Goal: Information Seeking & Learning: Learn about a topic

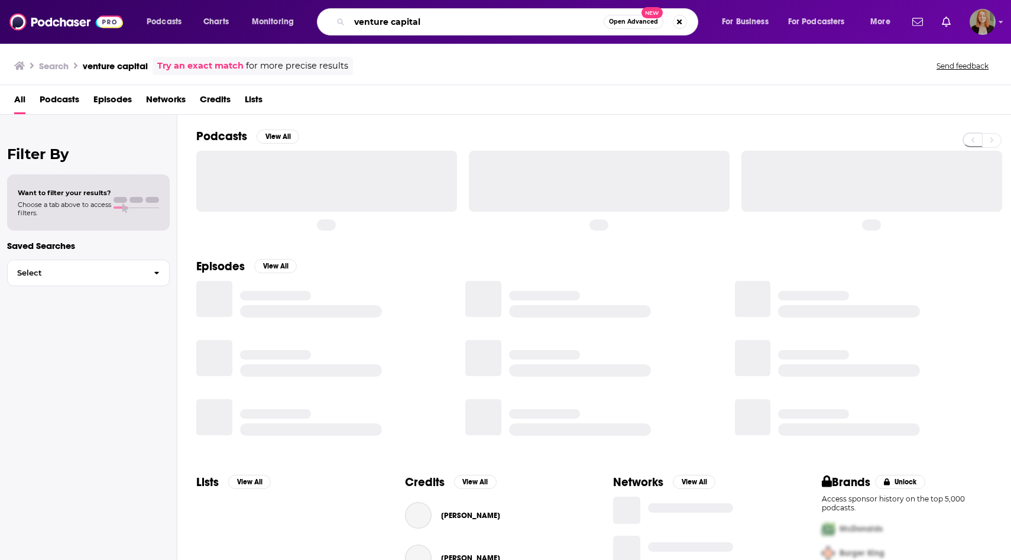
drag, startPoint x: 381, startPoint y: 22, endPoint x: 293, endPoint y: 21, distance: 88.1
click at [292, 21] on div "Podcasts Charts Monitoring venture capital Open Advanced New For Business For P…" at bounding box center [519, 21] width 763 height 27
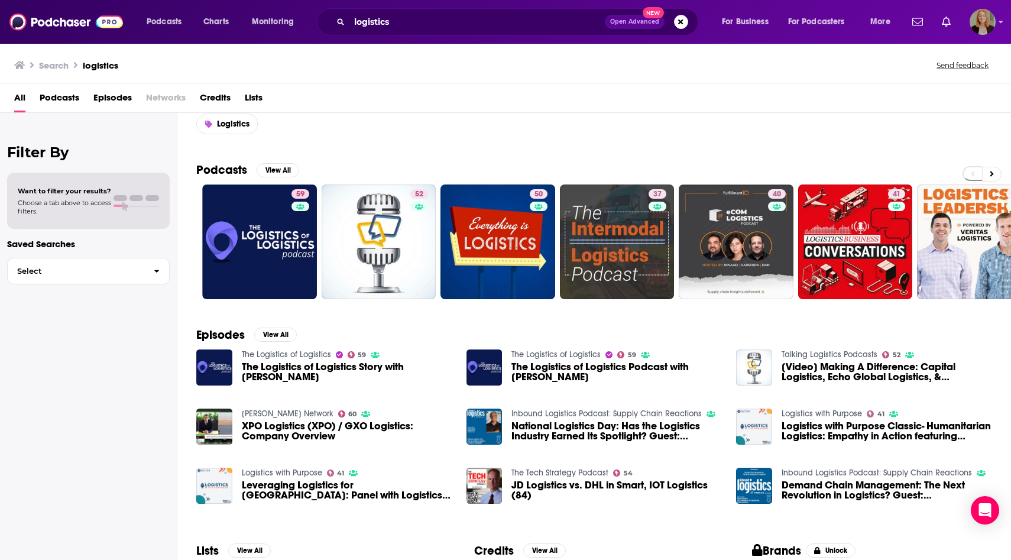
scroll to position [37, 0]
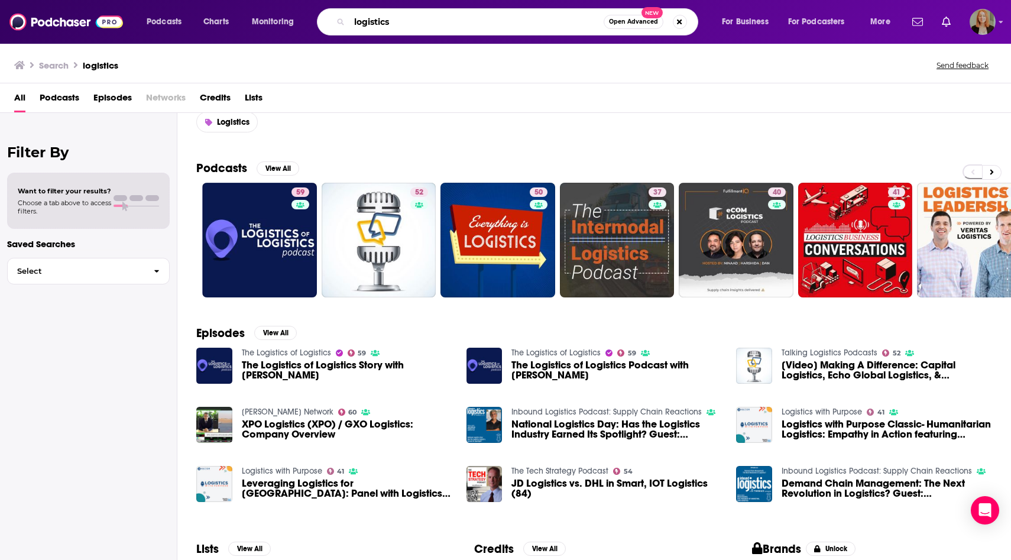
drag, startPoint x: 412, startPoint y: 19, endPoint x: 327, endPoint y: 17, distance: 84.5
click at [327, 18] on div "logistics Open Advanced New" at bounding box center [507, 21] width 381 height 27
paste input "The Women in Tech Podcast"
type input "The Women in Tech Podcast"
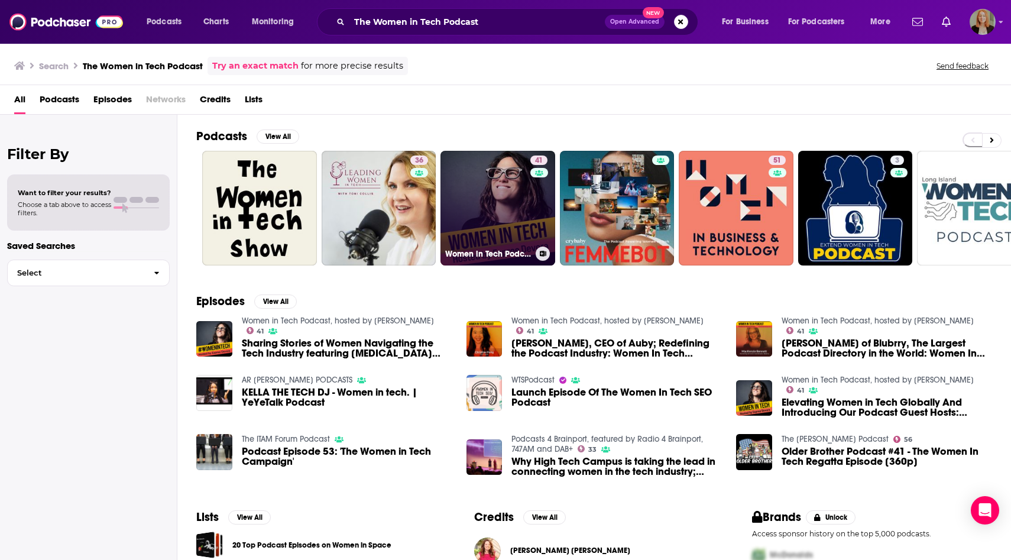
click at [498, 190] on link "41 Women in Tech Podcast, hosted by Espree Devora" at bounding box center [497, 208] width 115 height 115
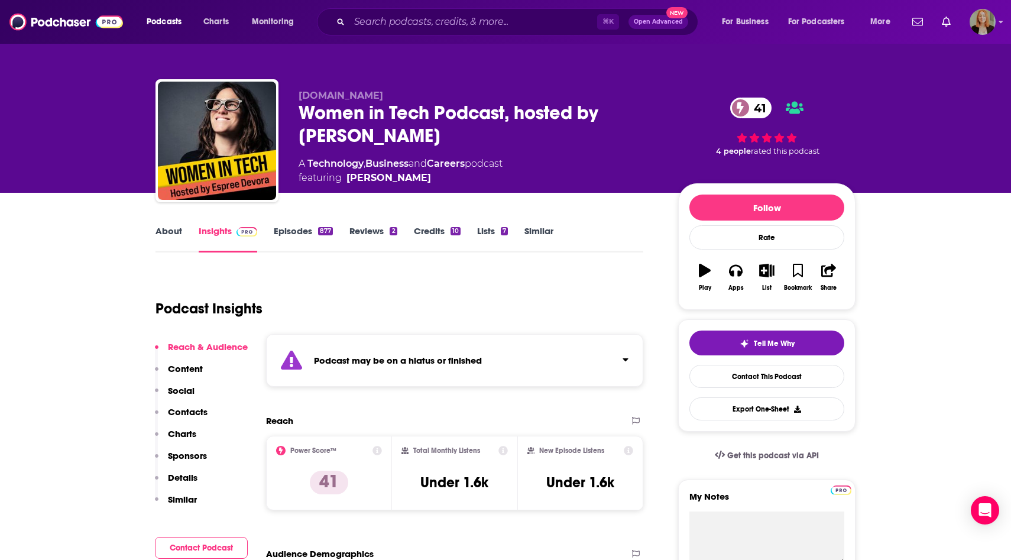
click at [178, 228] on link "About" at bounding box center [168, 238] width 27 height 27
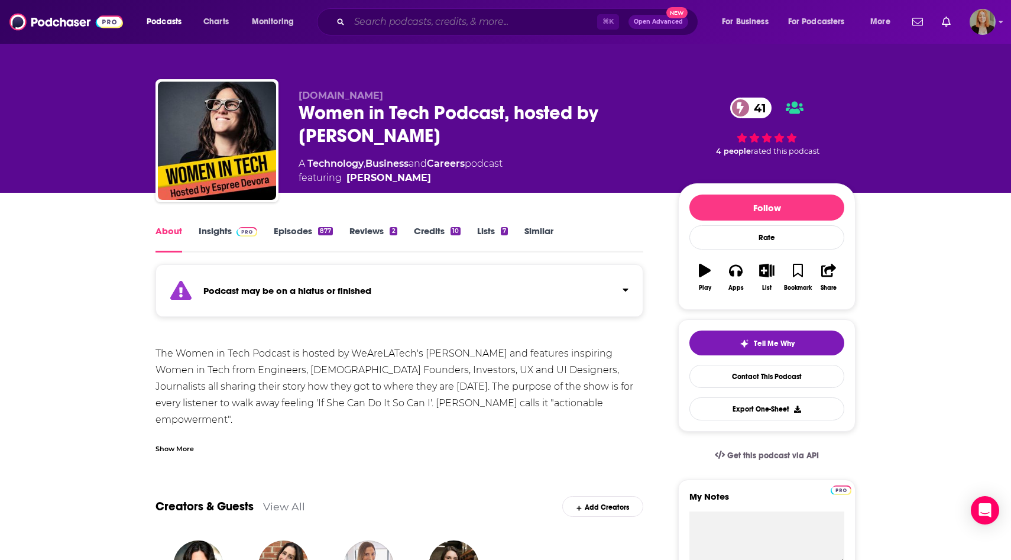
click at [395, 20] on input "Search podcasts, credits, & more..." at bounding box center [473, 21] width 248 height 19
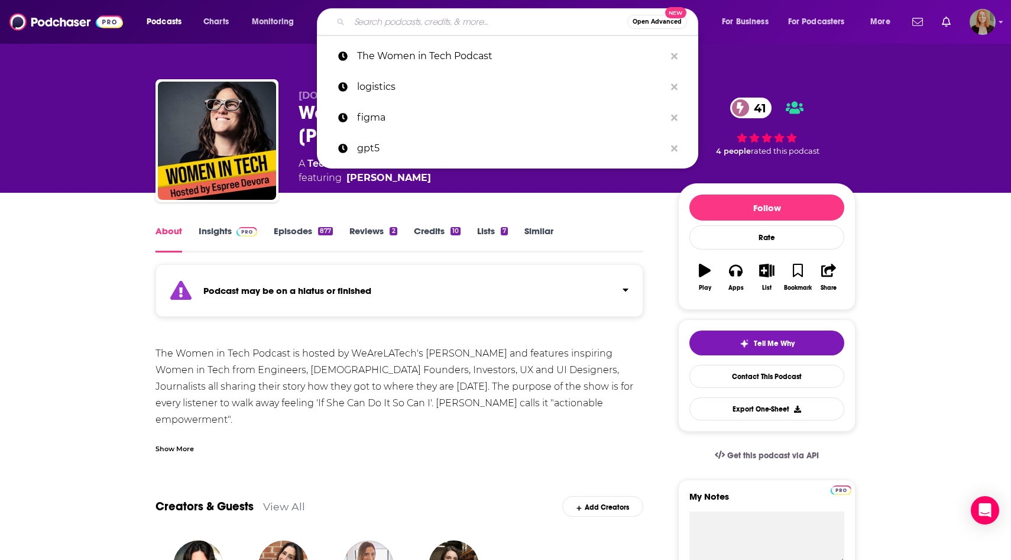
paste input "Women Talk Tech"
type input "Women Talk Tech"
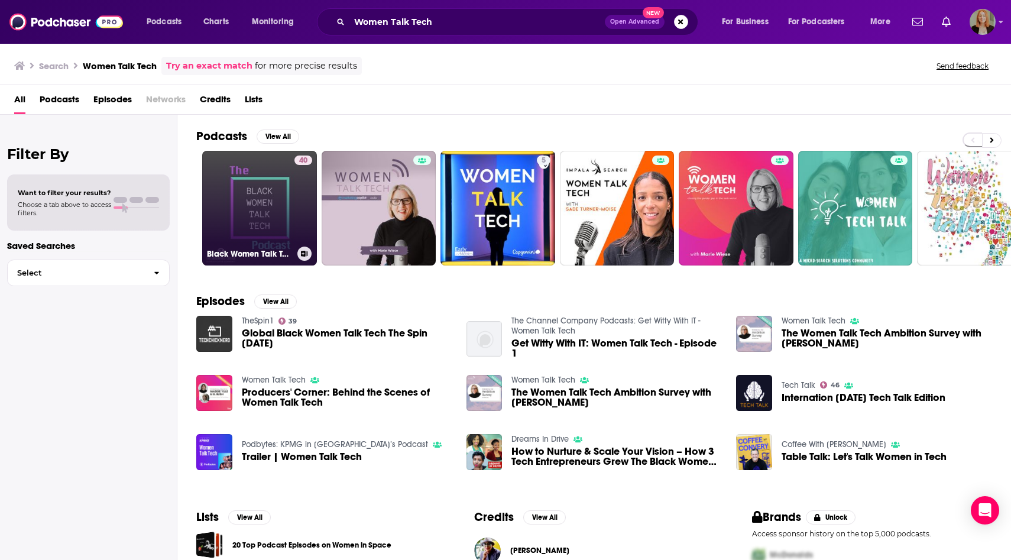
click at [283, 200] on link "40 Black Women Talk Tech Podcast" at bounding box center [259, 208] width 115 height 115
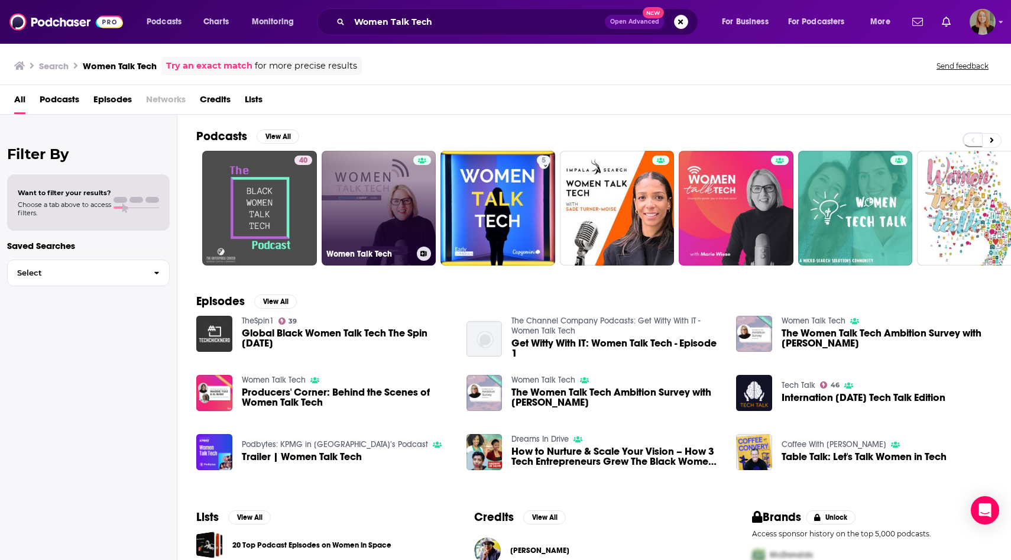
click at [382, 178] on link "Women Talk Tech" at bounding box center [378, 208] width 115 height 115
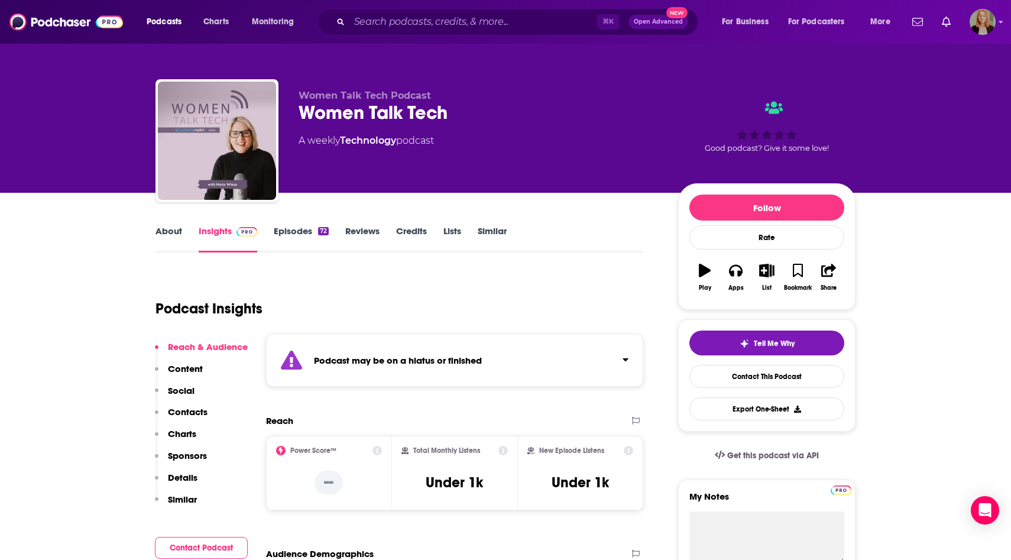
click at [174, 228] on link "About" at bounding box center [168, 238] width 27 height 27
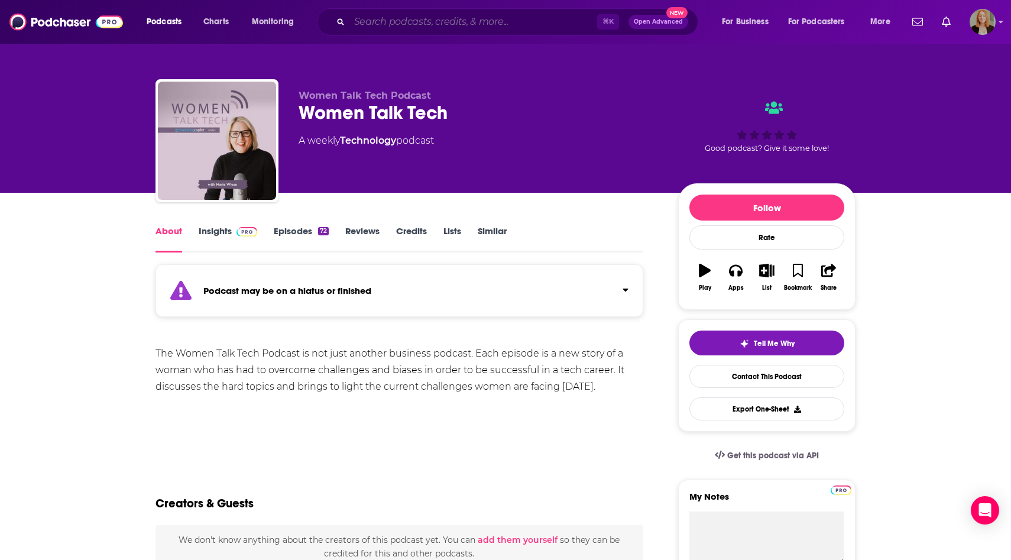
click at [463, 15] on input "Search podcasts, credits, & more..." at bounding box center [473, 21] width 248 height 19
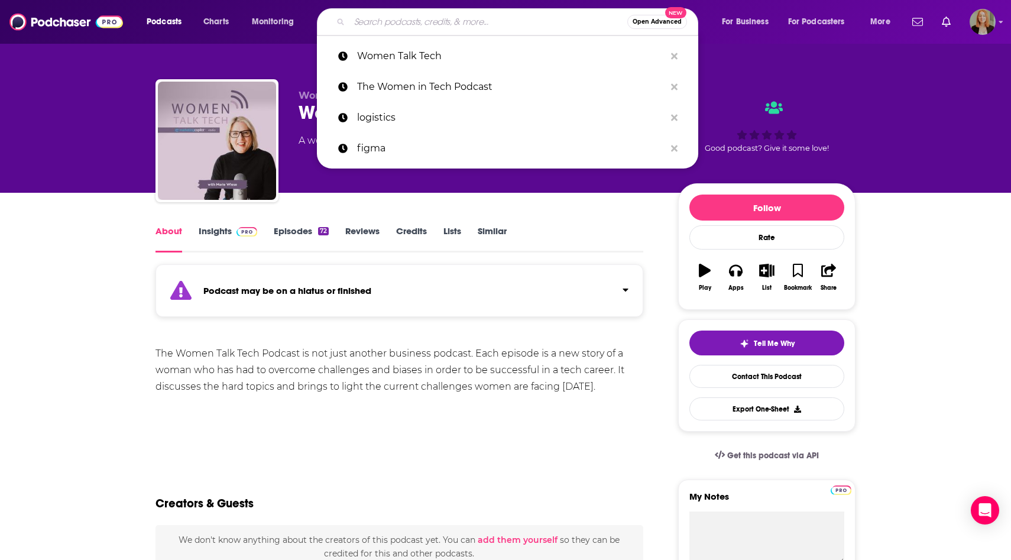
paste input "She Did It Her Way"
type input "She Did It Her Way"
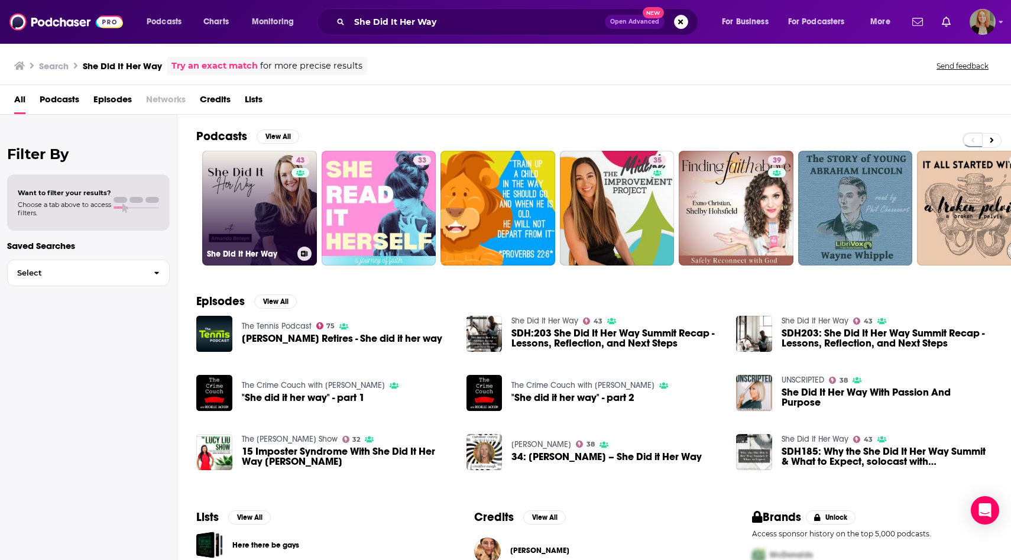
click at [266, 200] on link "43 She Did It Her Way" at bounding box center [259, 208] width 115 height 115
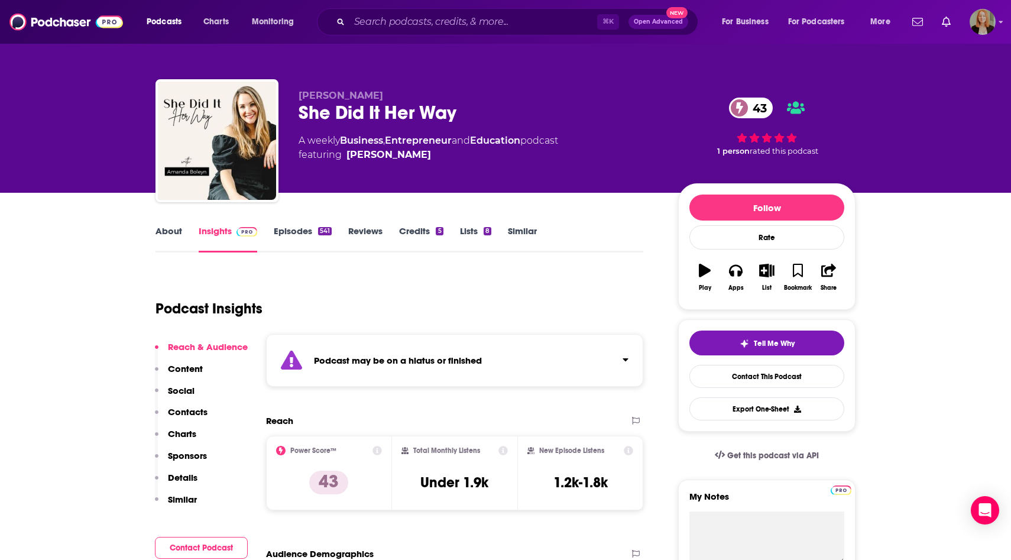
click at [167, 227] on link "About" at bounding box center [168, 238] width 27 height 27
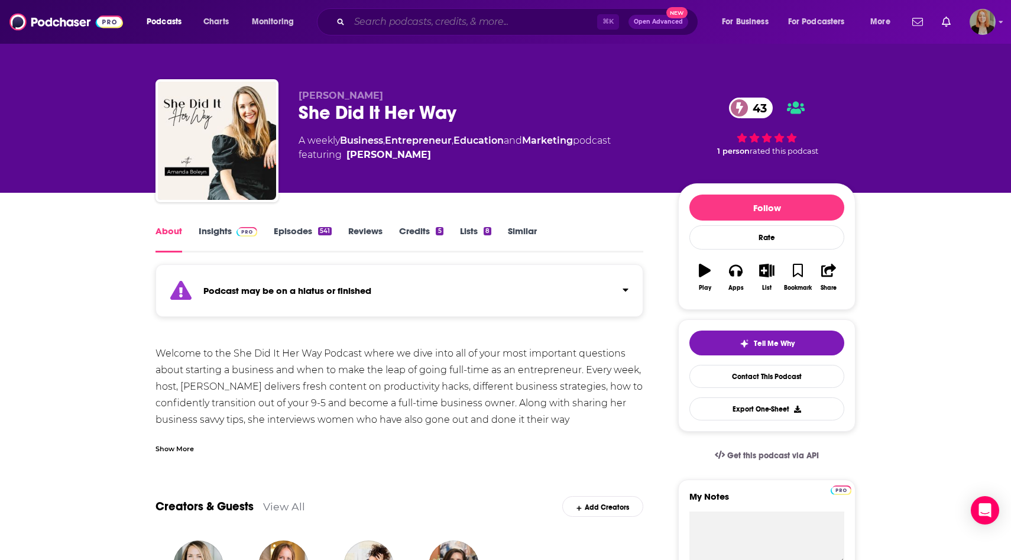
click at [462, 24] on input "Search podcasts, credits, & more..." at bounding box center [473, 21] width 248 height 19
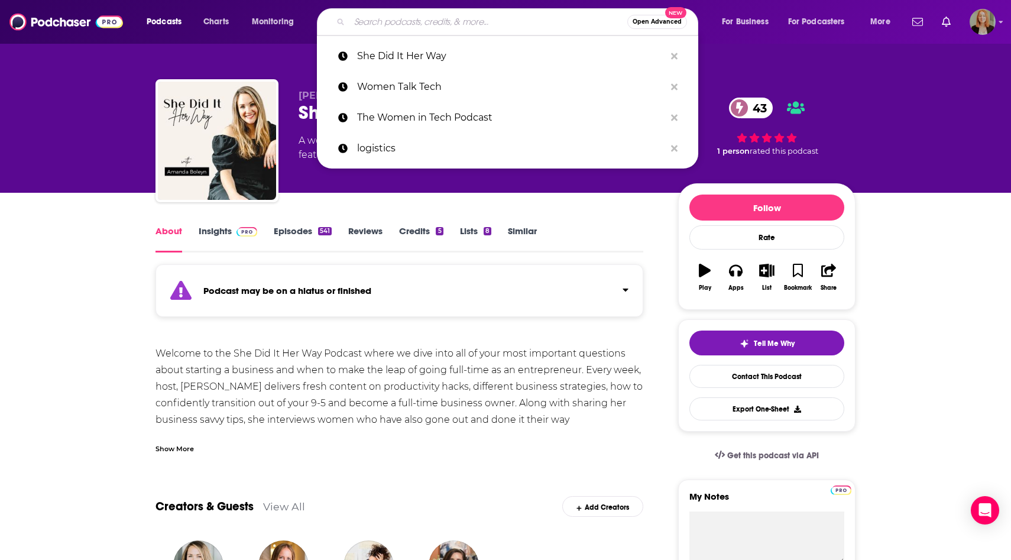
paste input "The Broad Experience"
type input "The Broad Experience"
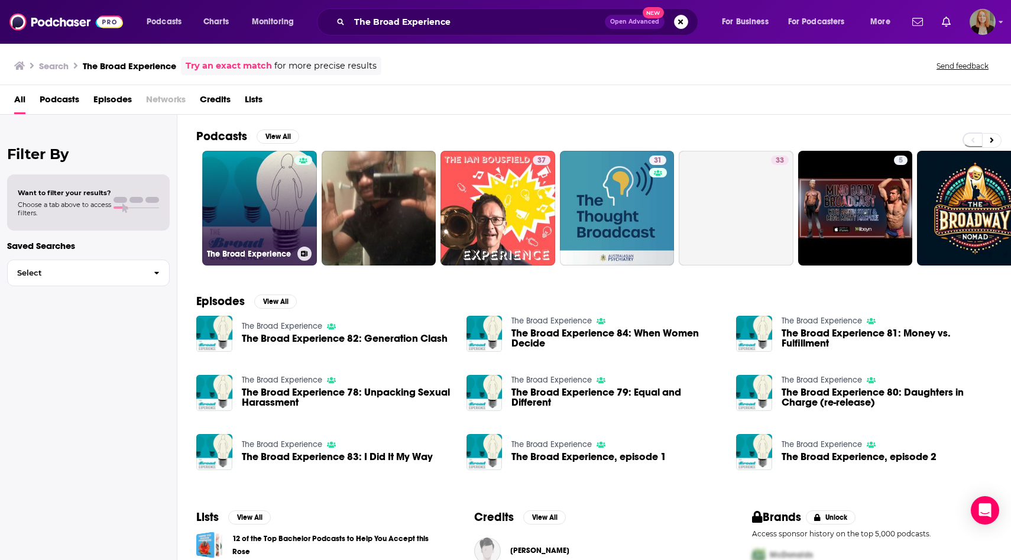
click at [275, 199] on link "The Broad Experience" at bounding box center [259, 208] width 115 height 115
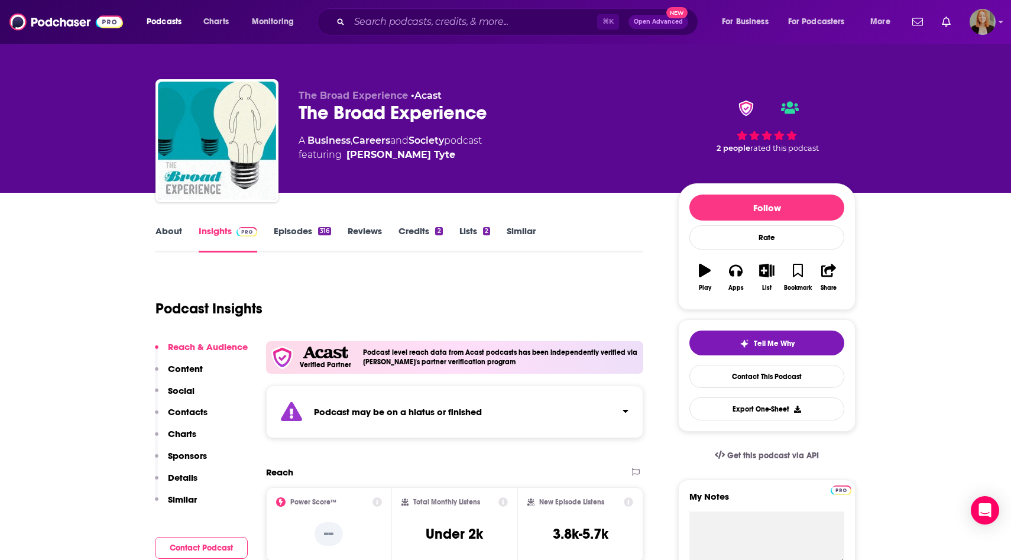
click at [178, 230] on link "About" at bounding box center [168, 238] width 27 height 27
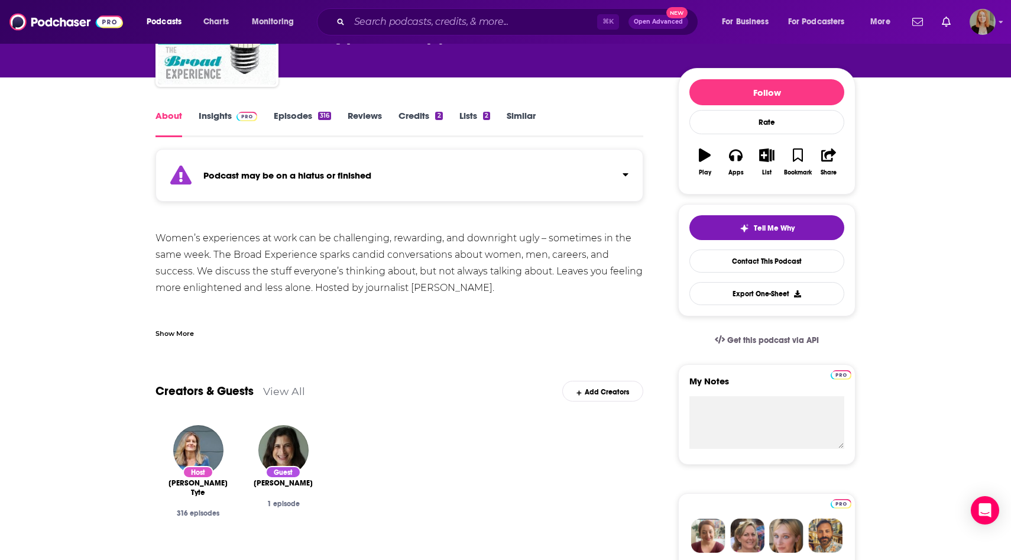
scroll to position [13, 0]
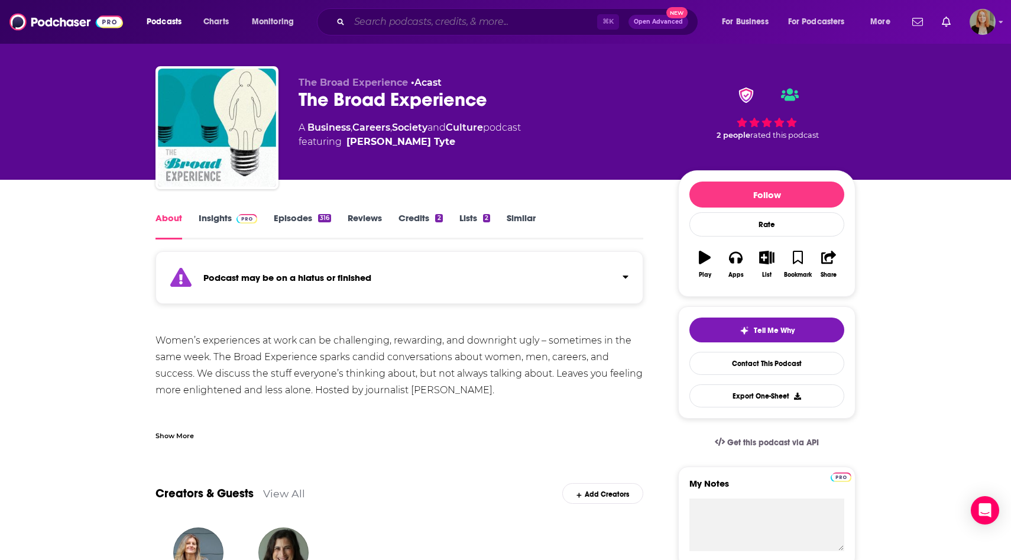
click at [372, 18] on input "Search podcasts, credits, & more..." at bounding box center [473, 21] width 248 height 19
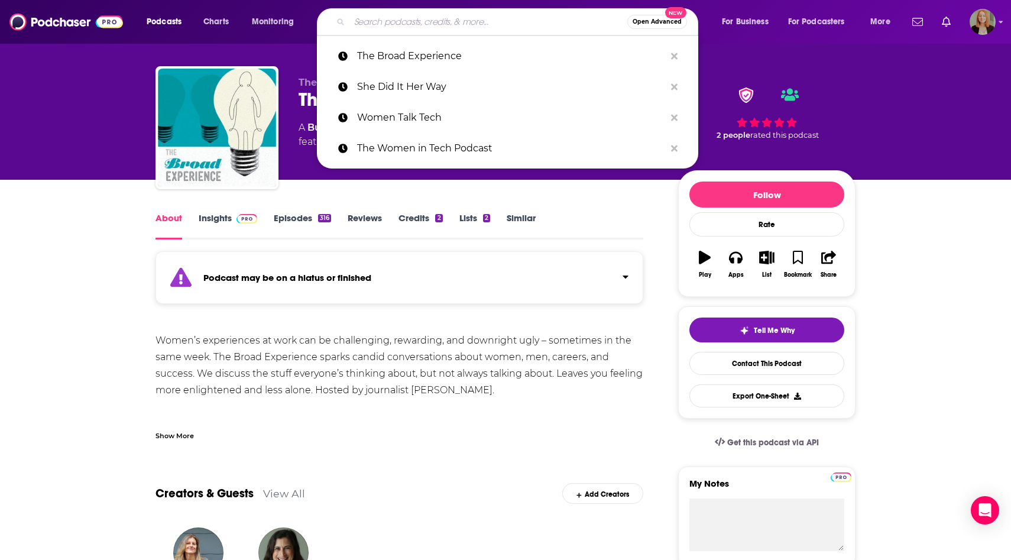
paste input "FemFounder Podcast"
type input "FemFounder Podcast"
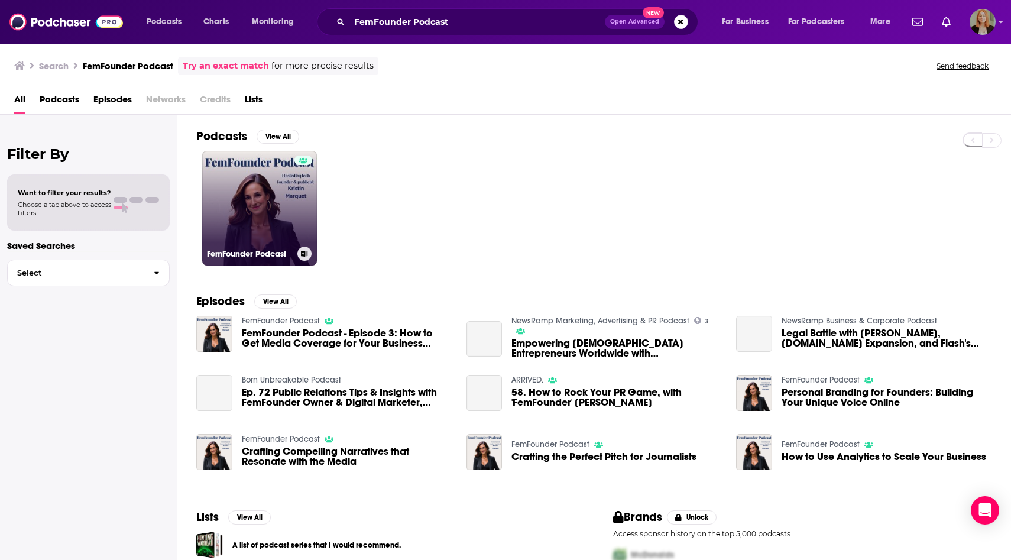
click at [284, 183] on link "FemFounder Podcast" at bounding box center [259, 208] width 115 height 115
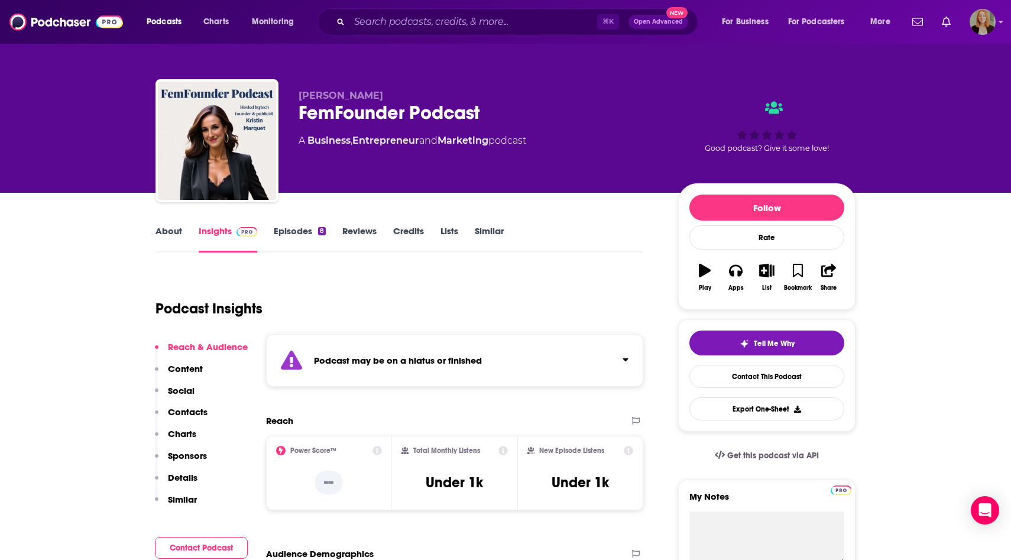
click at [171, 228] on link "About" at bounding box center [168, 238] width 27 height 27
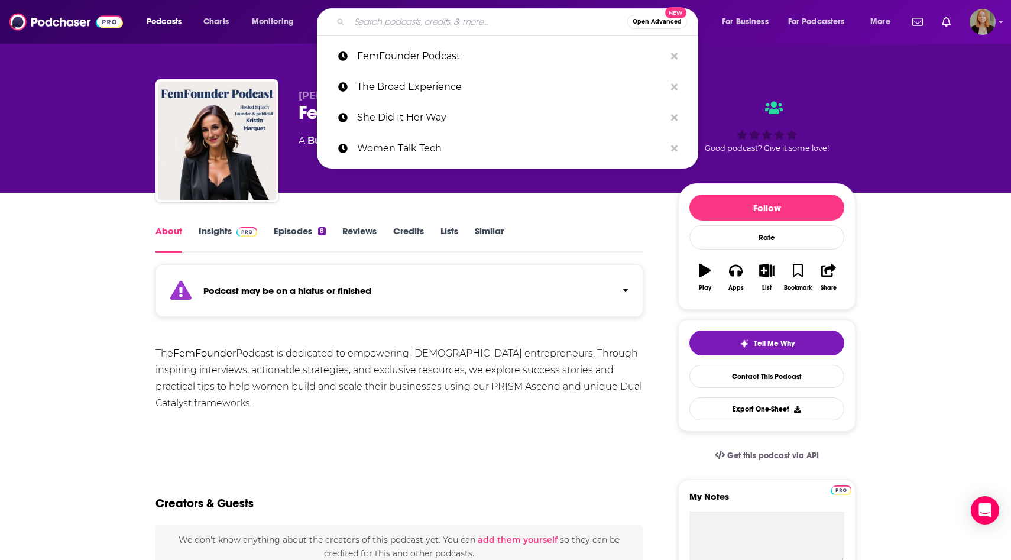
click at [425, 18] on input "Search podcasts, credits, & more..." at bounding box center [488, 21] width 278 height 19
paste input "[DEMOGRAPHIC_DATA] Founders Podcast"
type input "[DEMOGRAPHIC_DATA] Founders Podcast"
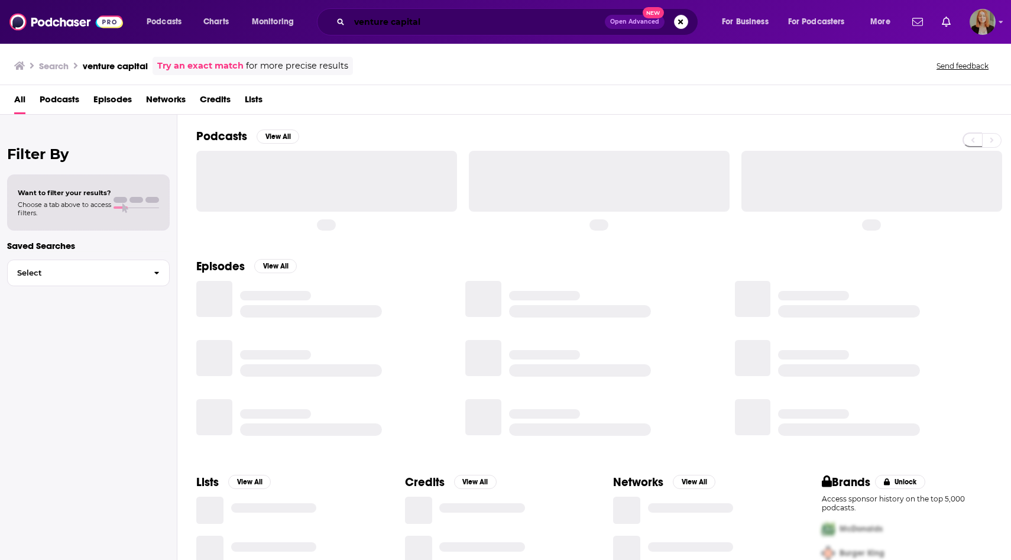
click at [533, 19] on input "venture capital" at bounding box center [476, 21] width 255 height 19
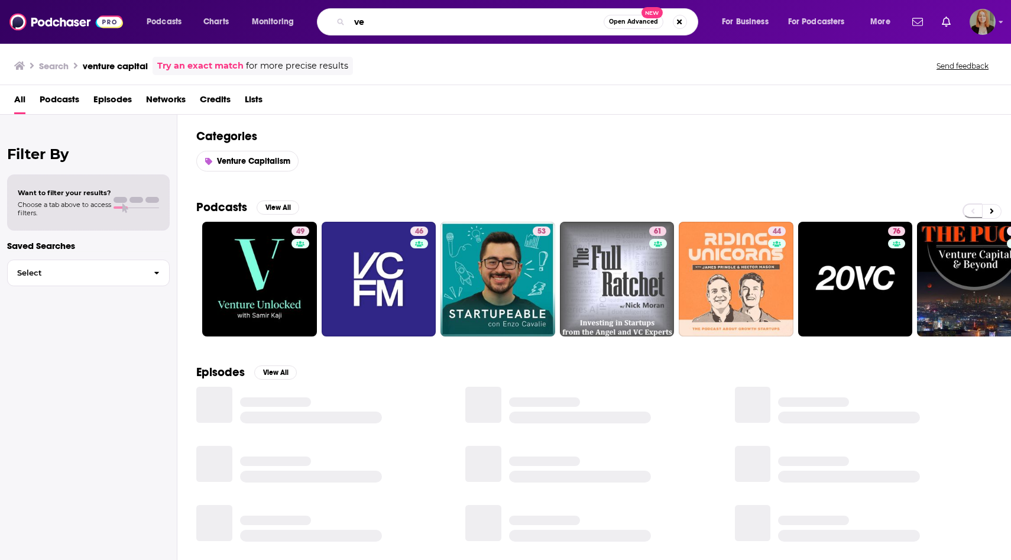
type input "v"
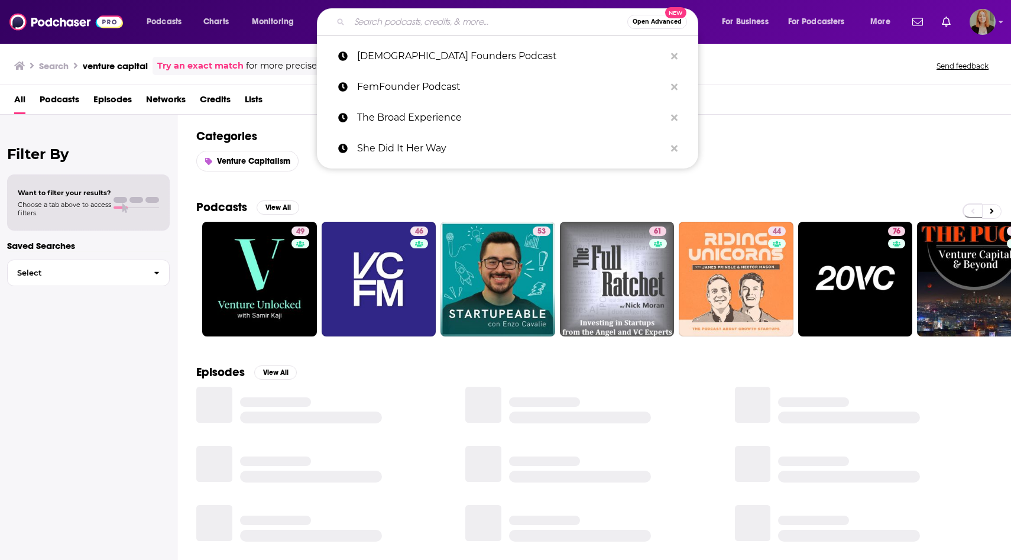
paste input "Powerhouse Women"
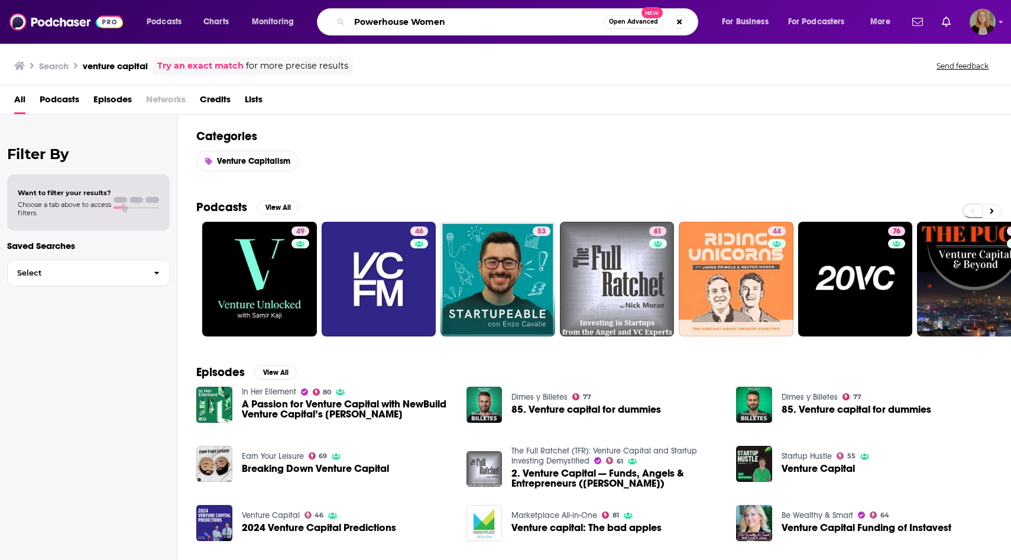
type input "Powerhouse Women"
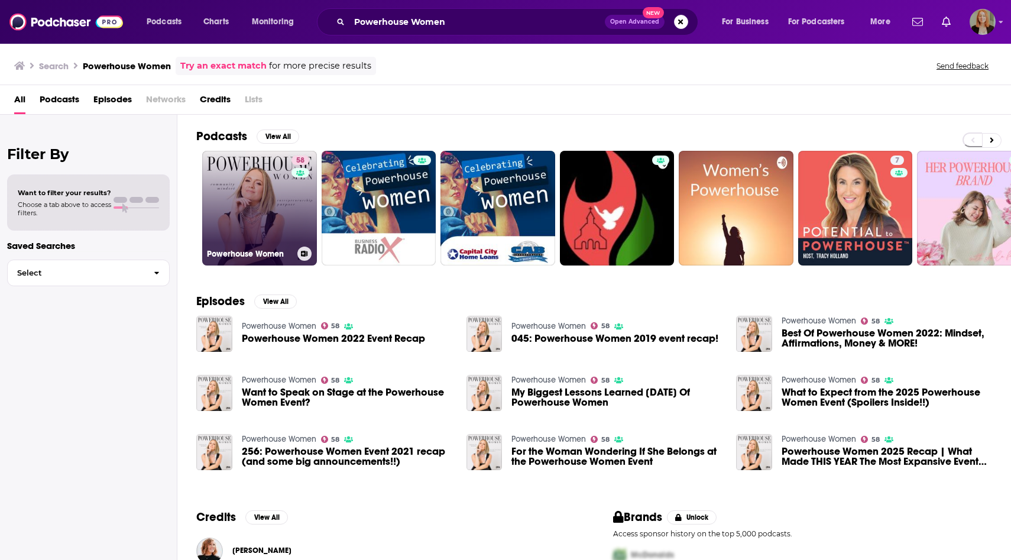
click at [238, 225] on link "58 Powerhouse Women" at bounding box center [259, 208] width 115 height 115
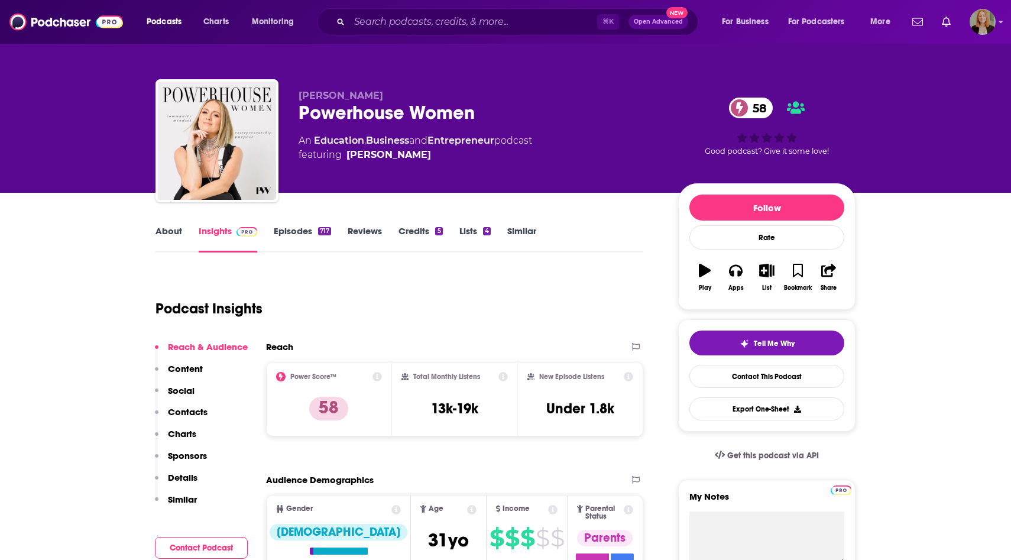
click at [164, 233] on link "About" at bounding box center [168, 238] width 27 height 27
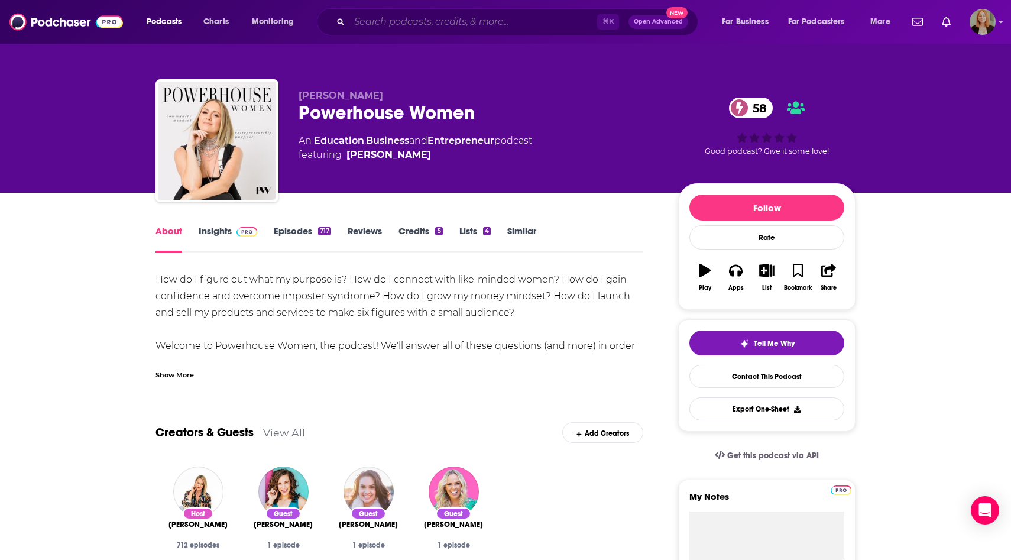
click at [408, 24] on input "Search podcasts, credits, & more..." at bounding box center [473, 21] width 248 height 19
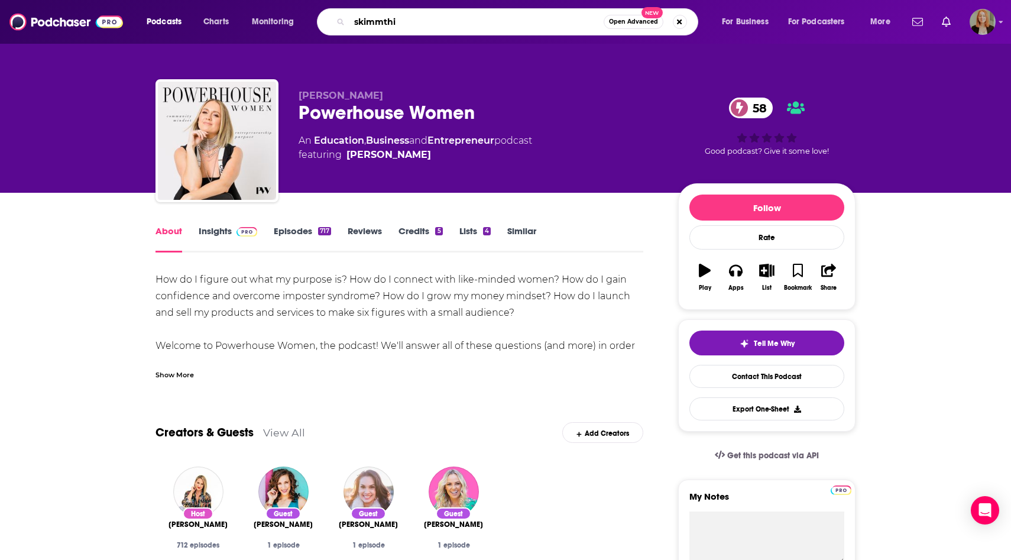
type input "skimmthis"
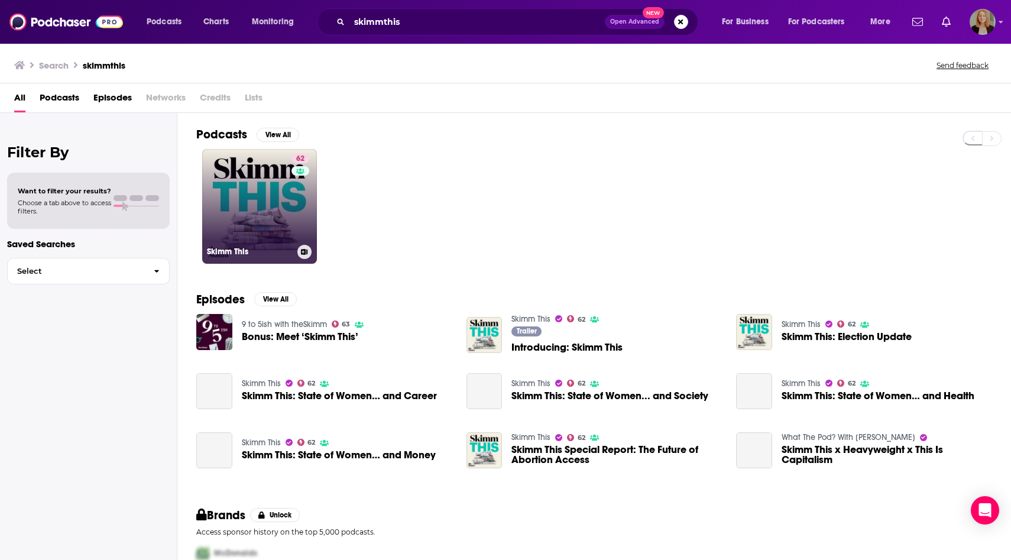
click at [264, 187] on link "62 Skimm This" at bounding box center [259, 206] width 115 height 115
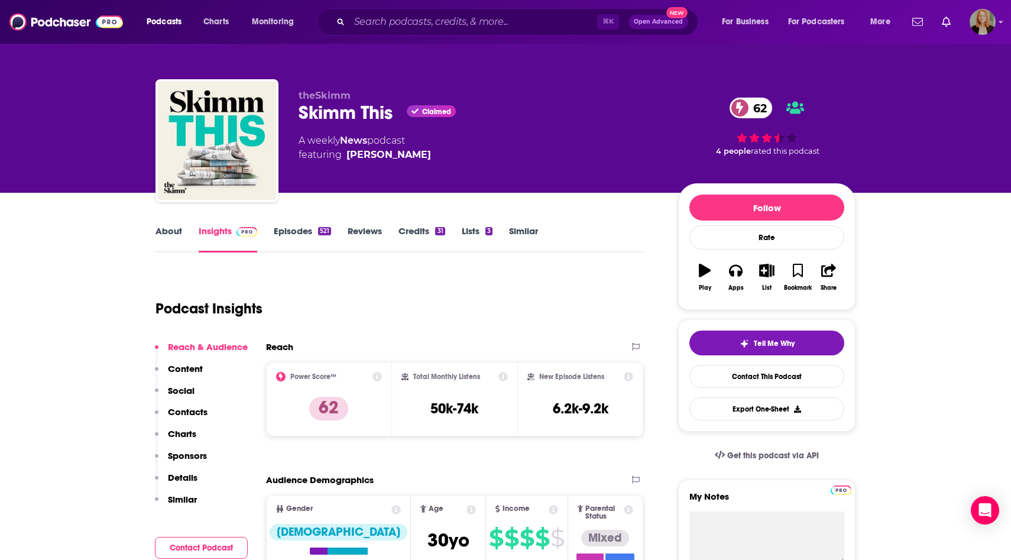
click at [177, 233] on link "About" at bounding box center [168, 238] width 27 height 27
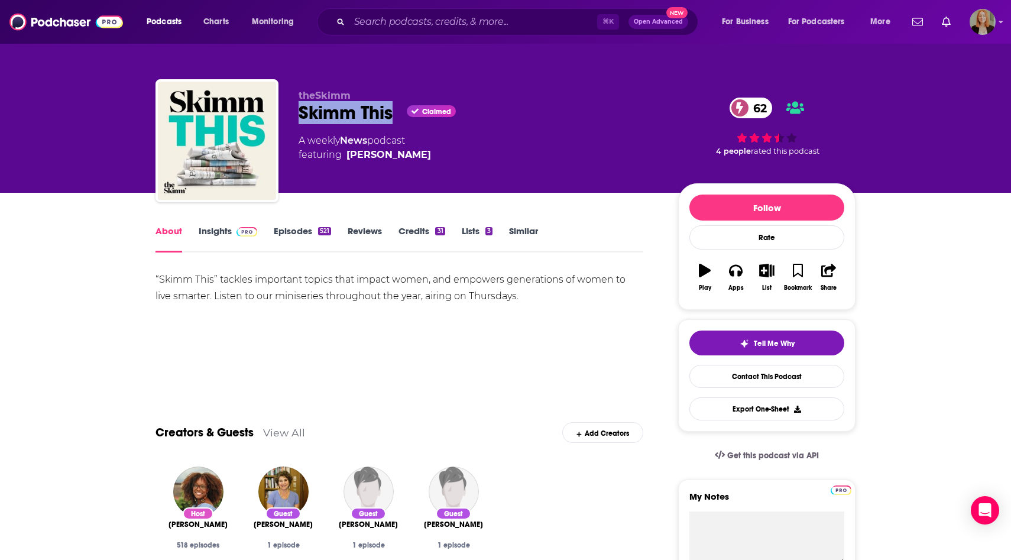
drag, startPoint x: 297, startPoint y: 107, endPoint x: 394, endPoint y: 116, distance: 97.4
click at [394, 116] on div "theSkimm Skimm This Claimed 62 A weekly News podcast featuring Bridget Armstron…" at bounding box center [505, 143] width 700 height 128
copy h1 "Skimm This"
click at [202, 231] on link "Insights" at bounding box center [228, 238] width 59 height 27
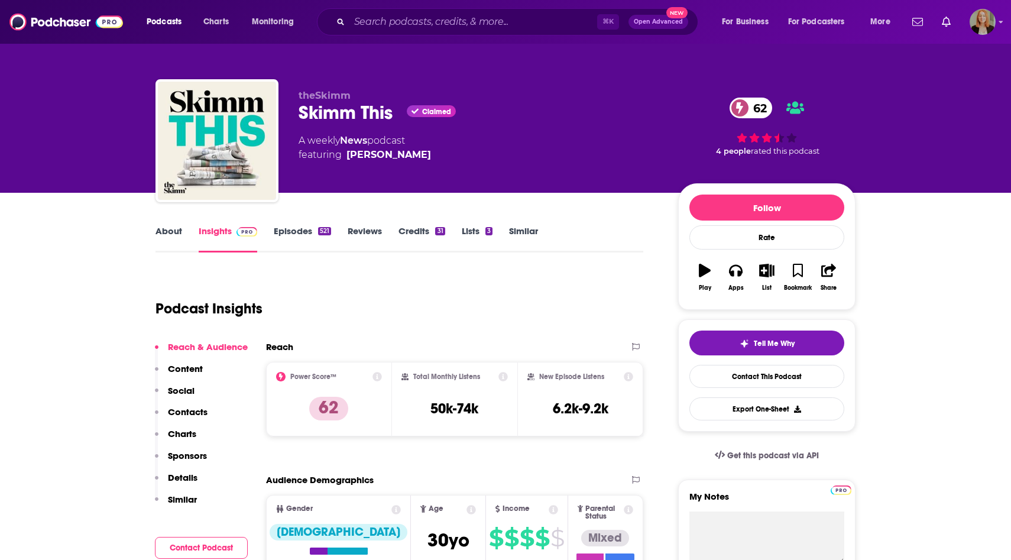
click at [156, 229] on link "About" at bounding box center [168, 238] width 27 height 27
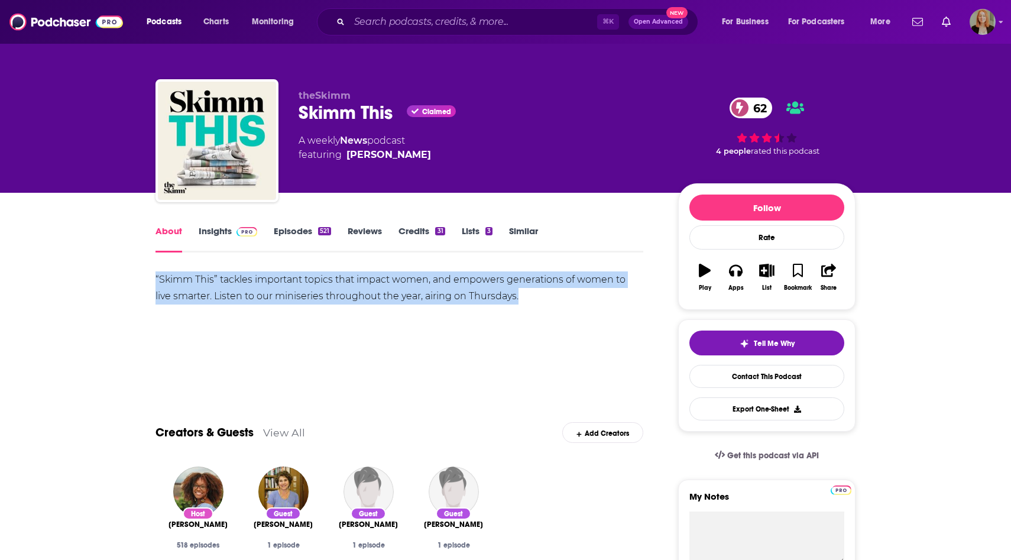
drag, startPoint x: 144, startPoint y: 275, endPoint x: 572, endPoint y: 293, distance: 428.8
copy div "“Skimm This” tackles important topics that impact women, and empowers generatio…"
click at [299, 231] on link "Episodes 521" at bounding box center [302, 238] width 57 height 27
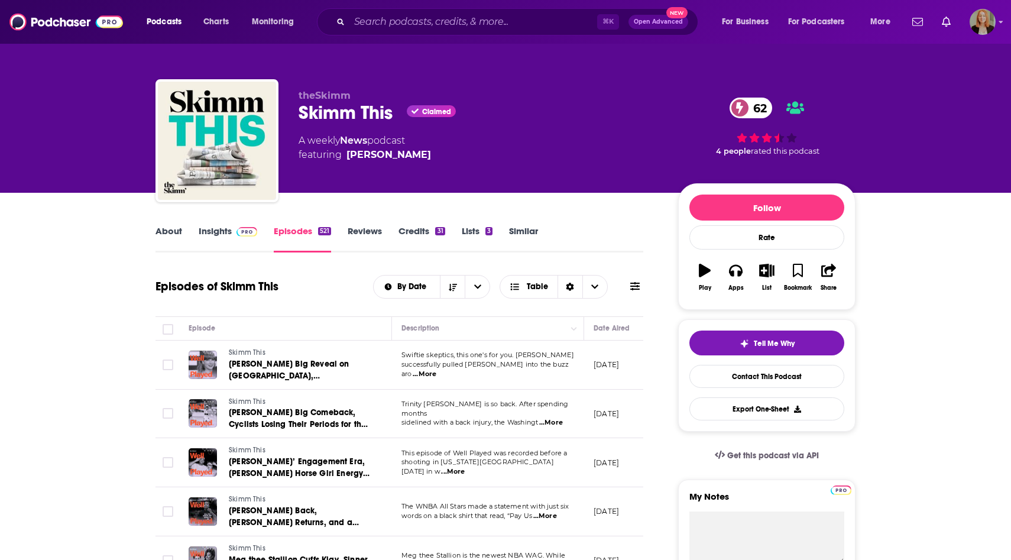
click at [436, 371] on span "...More" at bounding box center [424, 373] width 24 height 9
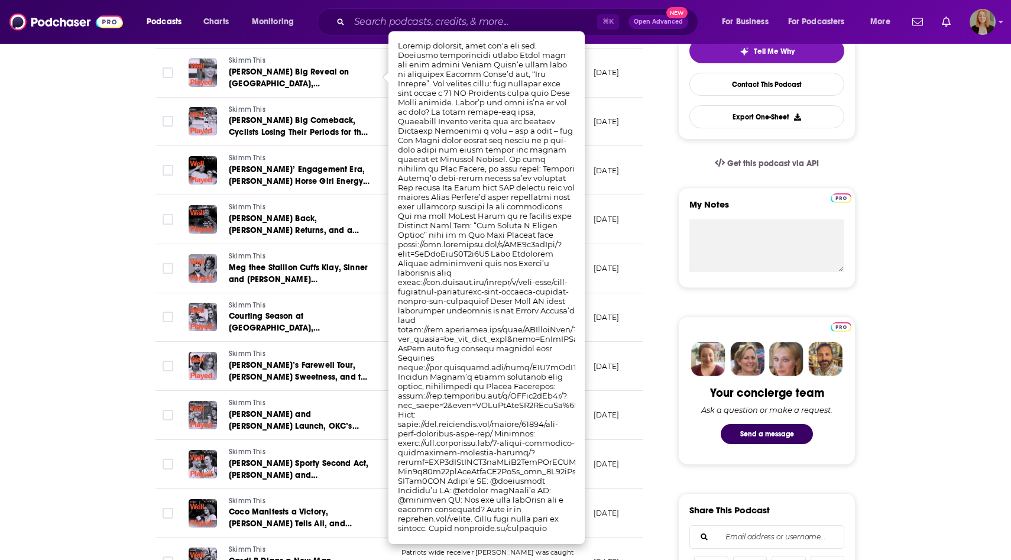
scroll to position [310, 0]
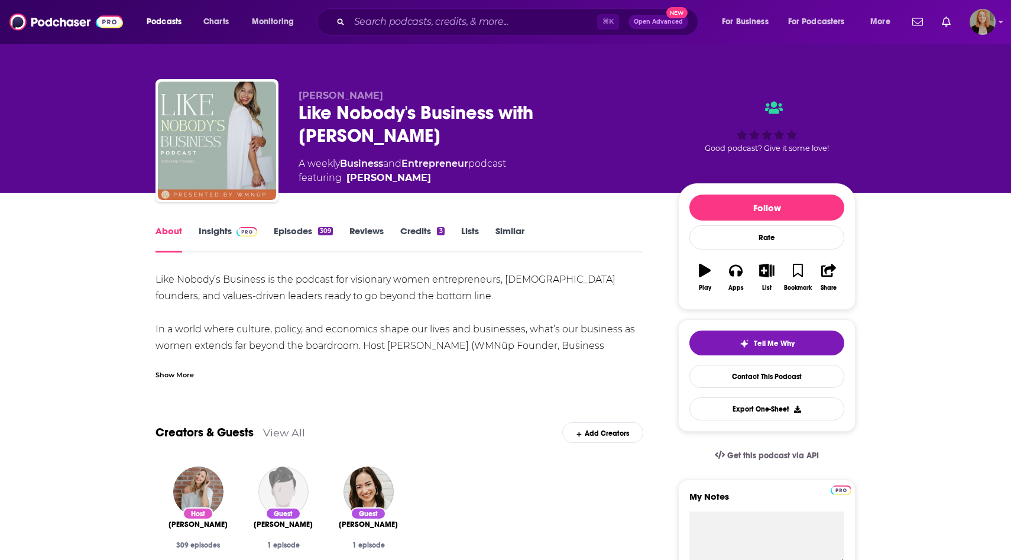
click at [217, 230] on link "Insights" at bounding box center [228, 238] width 59 height 27
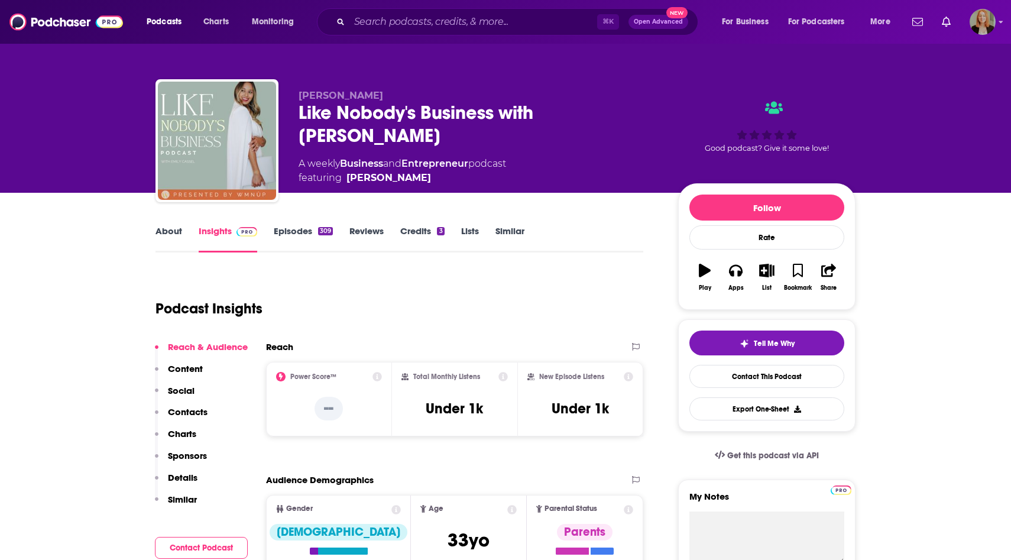
click at [176, 233] on link "About" at bounding box center [168, 238] width 27 height 27
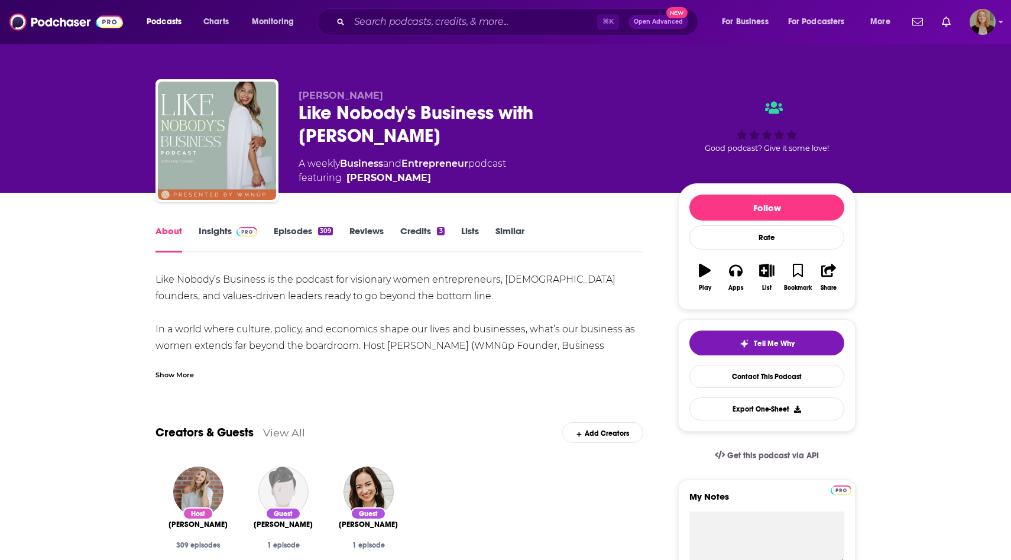
click at [218, 232] on link "Insights" at bounding box center [228, 238] width 59 height 27
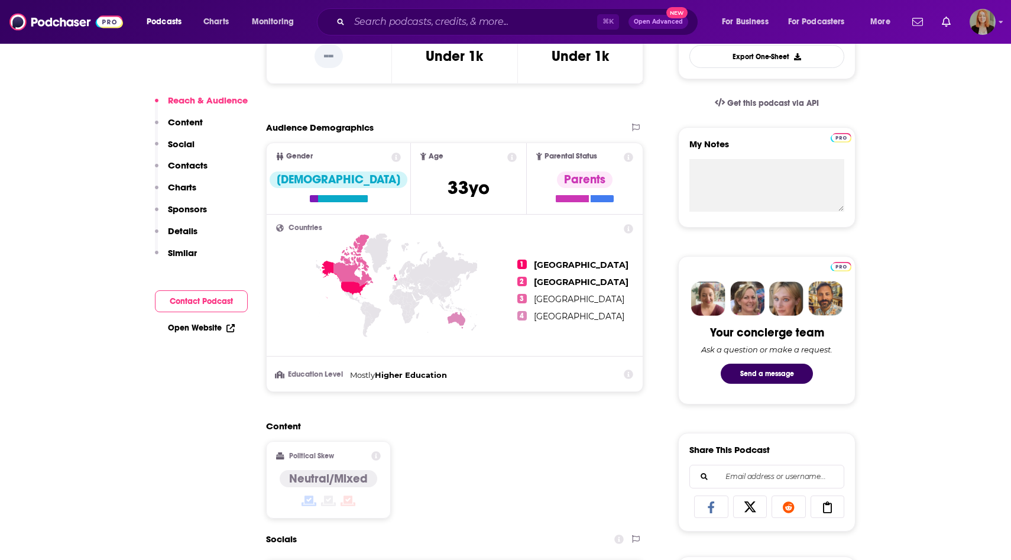
scroll to position [351, 0]
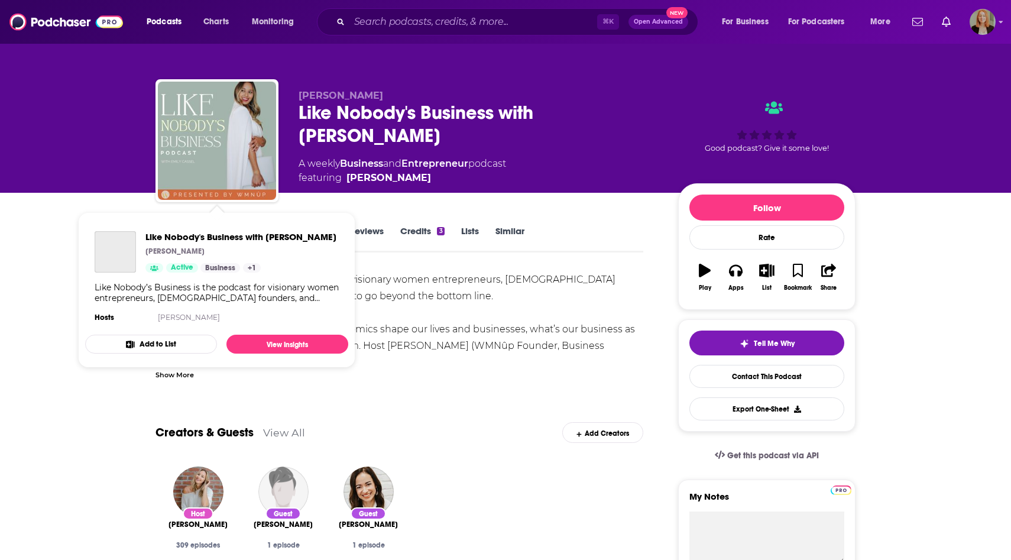
scroll to position [40, 0]
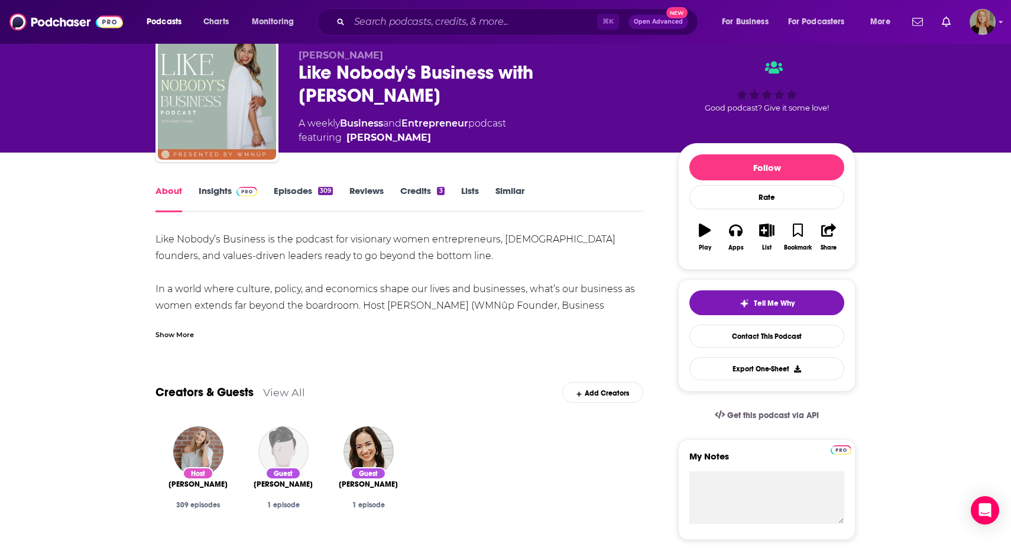
click at [465, 11] on div "⌘ K Open Advanced New" at bounding box center [507, 21] width 381 height 27
click at [462, 16] on input "Search podcasts, credits, & more..." at bounding box center [473, 21] width 248 height 19
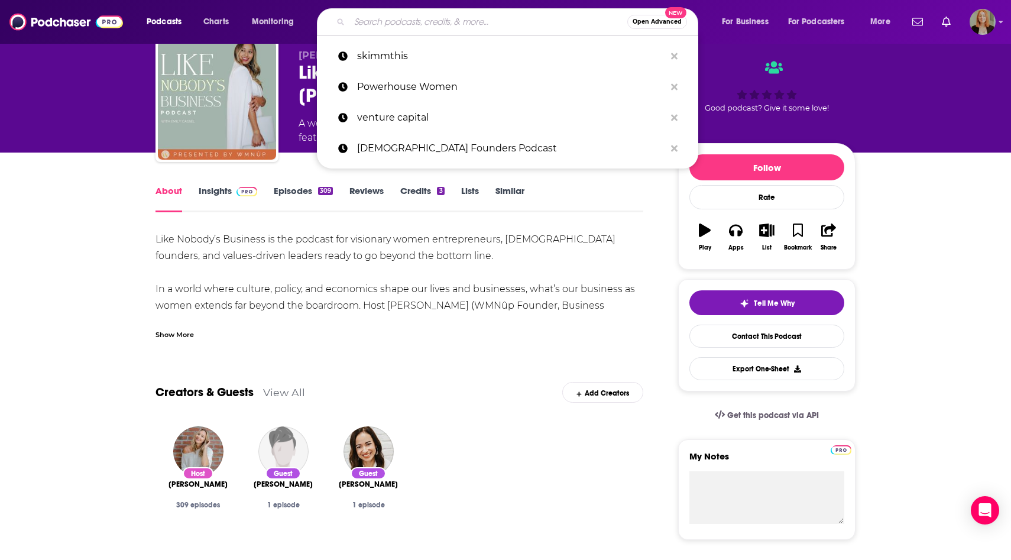
paste input "The Two Percent"
type input "The Two Percent"
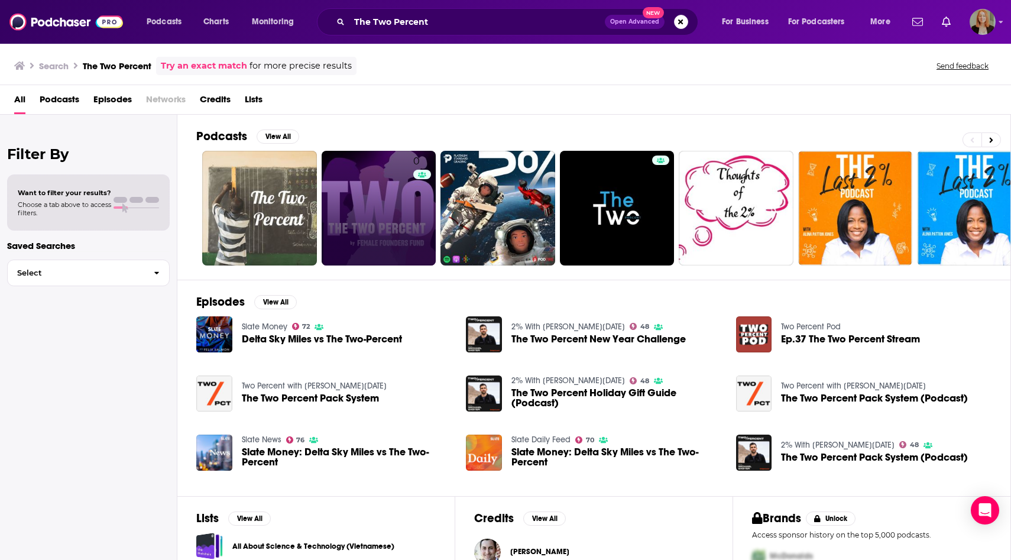
click at [399, 183] on div "Has guests" at bounding box center [421, 192] width 49 height 18
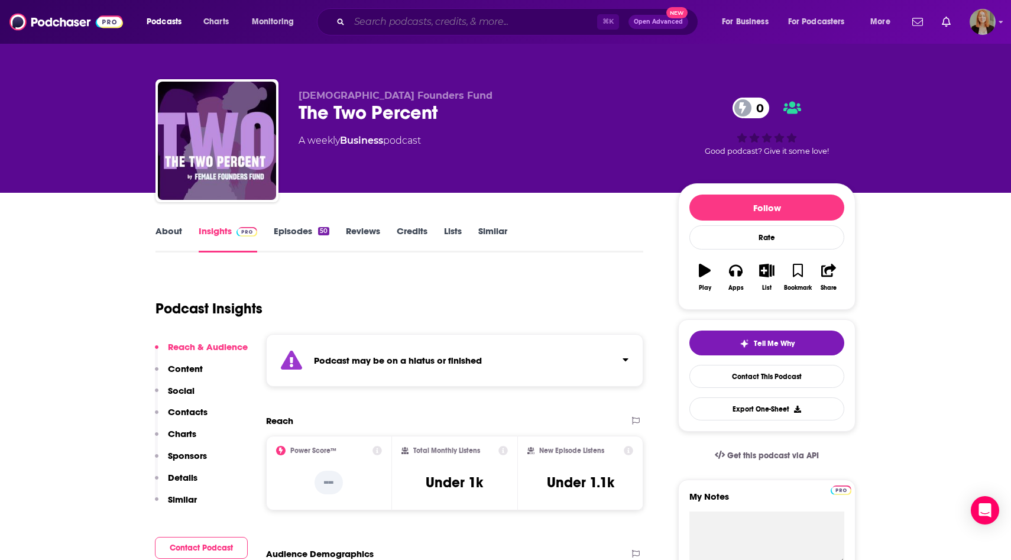
click at [371, 18] on input "Search podcasts, credits, & more..." at bounding box center [473, 21] width 248 height 19
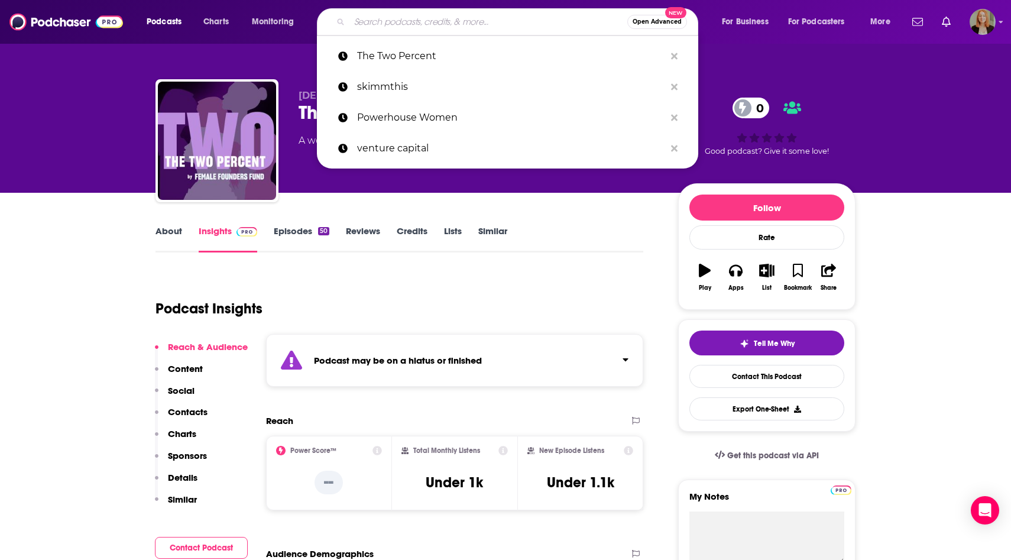
paste input "Being Boss"
type input "Being Boss"
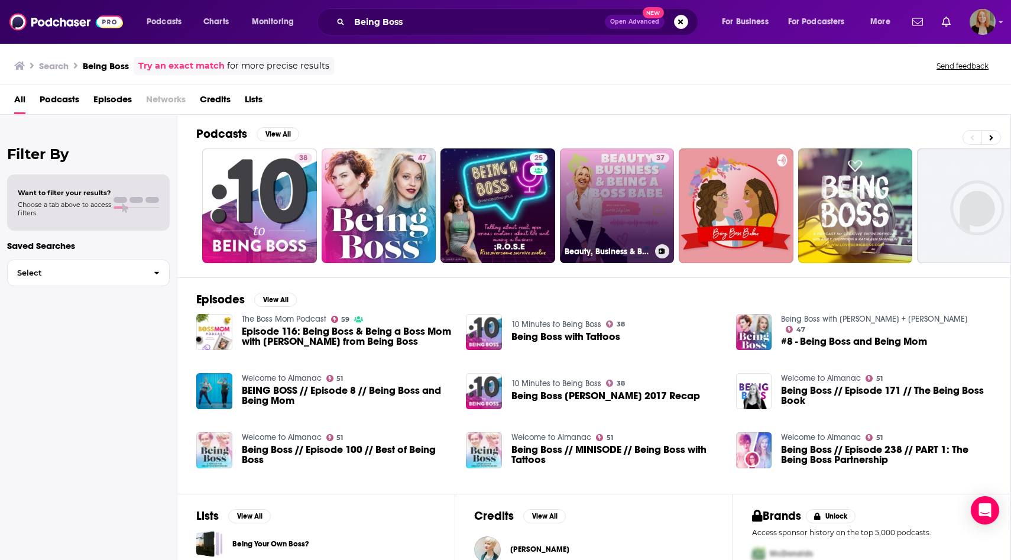
scroll to position [4, 0]
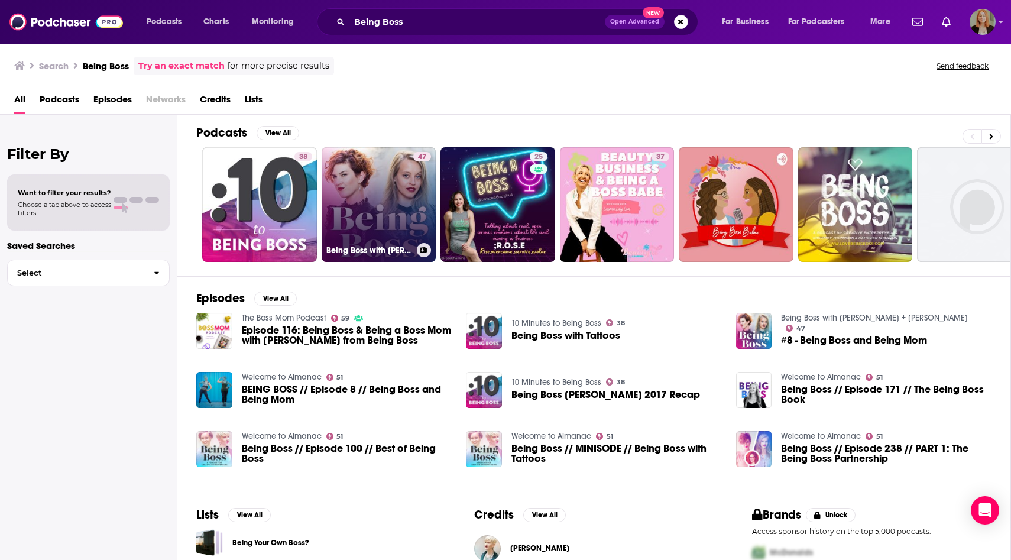
click at [386, 198] on link "47 Being Boss with [PERSON_NAME] + [PERSON_NAME]" at bounding box center [378, 204] width 115 height 115
